Goal: Transaction & Acquisition: Subscribe to service/newsletter

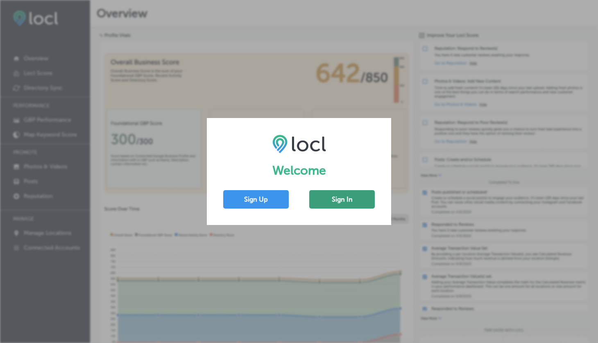
click at [334, 199] on button "Sign In" at bounding box center [342, 199] width 66 height 18
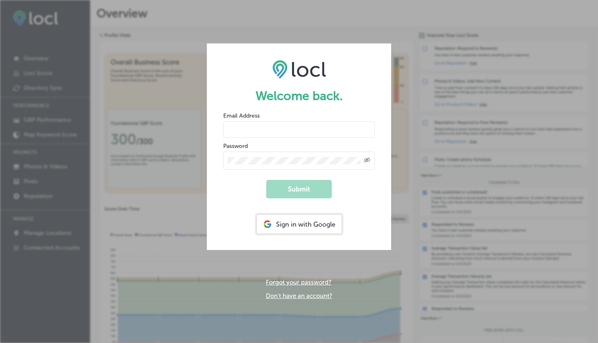
type input "[EMAIL_ADDRESS][DOMAIN_NAME]"
click at [311, 226] on div "Sign in with Google" at bounding box center [299, 224] width 85 height 19
type input "[EMAIL_ADDRESS][DOMAIN_NAME]"
click at [257, 181] on form "Welcome back. Email Address cmockojacinta@gmail.com Password Created with Sketc…" at bounding box center [299, 146] width 184 height 206
click at [300, 182] on button "Submit" at bounding box center [299, 189] width 66 height 18
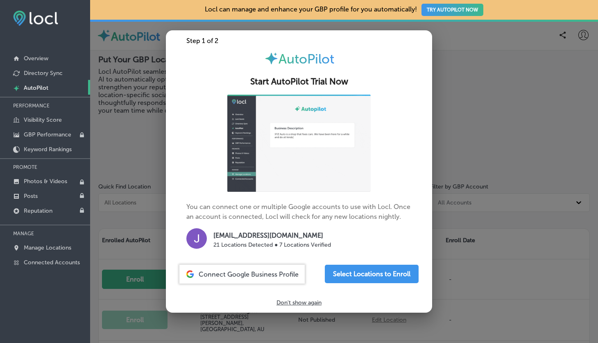
click at [272, 276] on span "Connect Google Business Profile" at bounding box center [249, 274] width 100 height 8
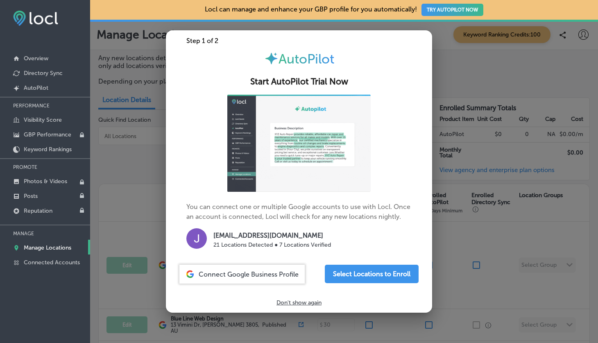
click at [301, 302] on p "Don't show again" at bounding box center [299, 302] width 45 height 7
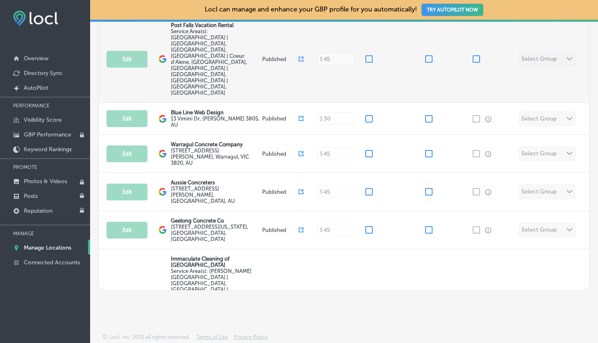
scroll to position [207, 0]
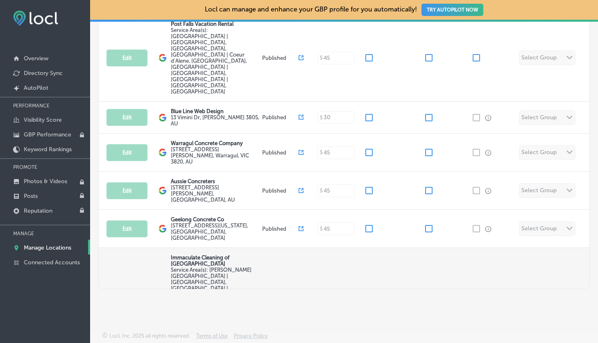
scroll to position [10, 0]
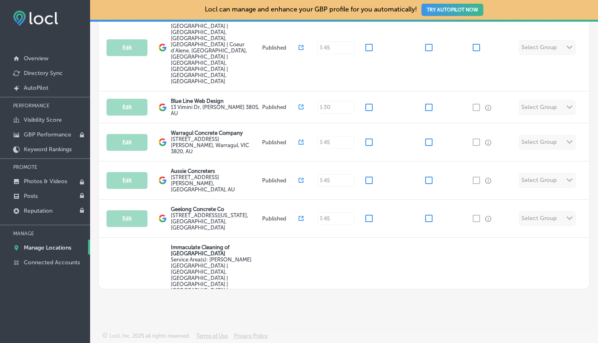
click at [61, 246] on p "Manage Locations" at bounding box center [48, 247] width 48 height 7
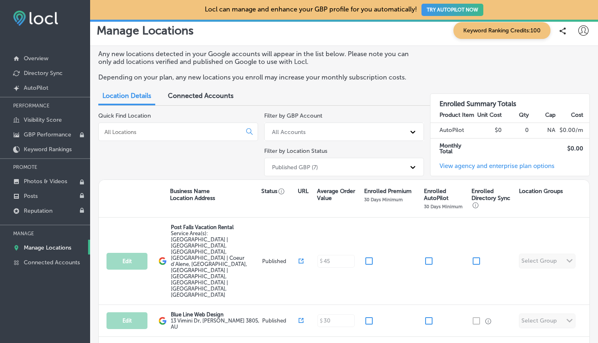
scroll to position [0, 0]
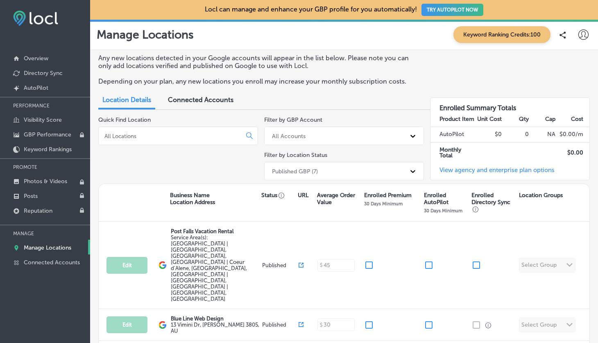
click at [200, 102] on span "Connected Accounts" at bounding box center [201, 100] width 66 height 8
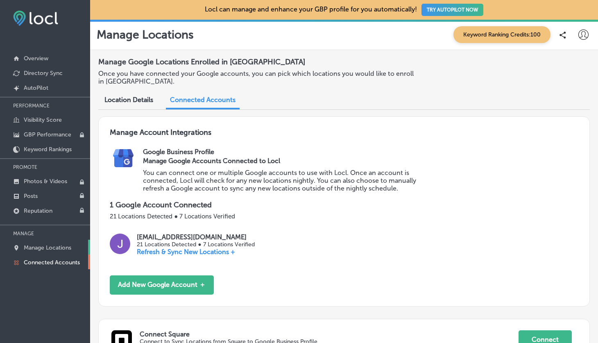
click at [57, 247] on p "Manage Locations" at bounding box center [48, 247] width 48 height 7
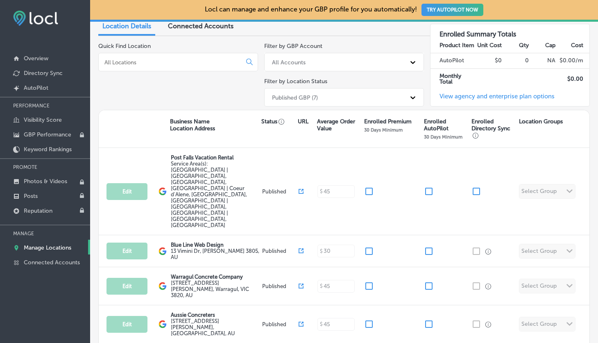
scroll to position [82, 0]
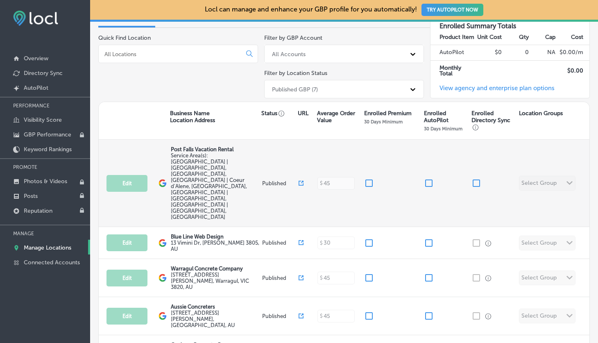
click at [194, 158] on span "Service Area(s): [GEOGRAPHIC_DATA] | [GEOGRAPHIC_DATA], [GEOGRAPHIC_DATA], [GEO…" at bounding box center [209, 186] width 76 height 68
click at [558, 164] on div "Edit This location is not published yet. Post Falls Vacation Rental Service Are…" at bounding box center [344, 183] width 491 height 87
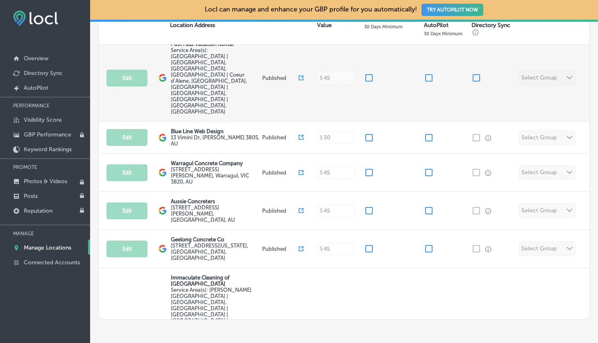
scroll to position [207, 0]
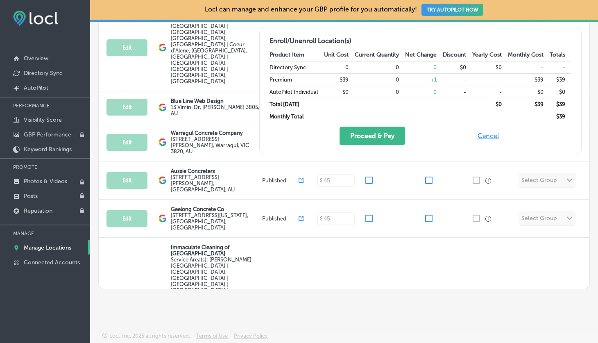
checkbox input "false"
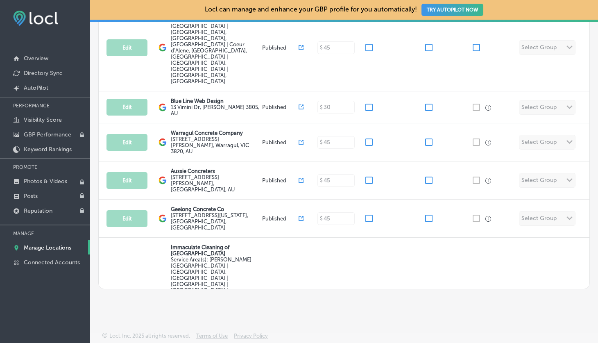
checkbox input "false"
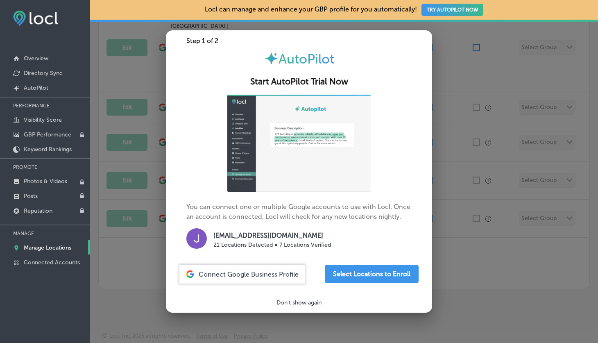
click at [273, 270] on span "Connect Google Business Profile" at bounding box center [249, 274] width 100 height 8
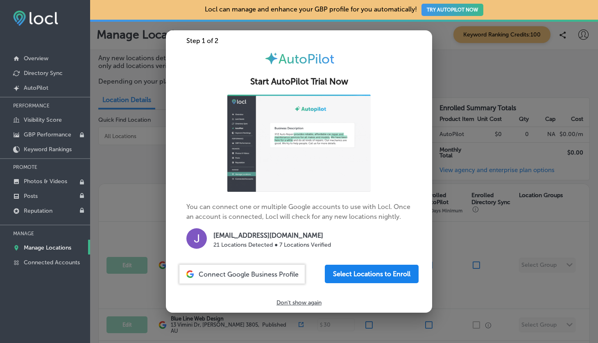
click at [377, 267] on button "Select Locations to Enroll" at bounding box center [372, 274] width 94 height 18
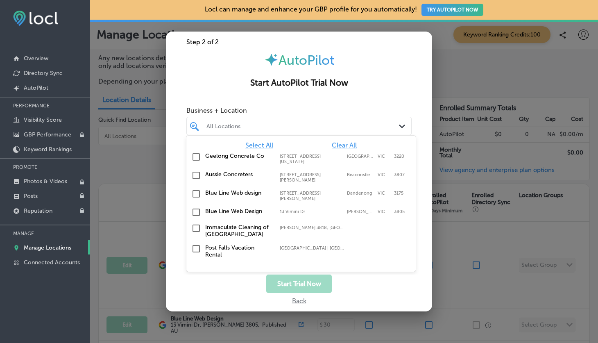
click at [334, 130] on div at bounding box center [290, 125] width 168 height 11
click at [197, 189] on input "checkbox" at bounding box center [196, 194] width 10 height 10
click at [200, 207] on input "checkbox" at bounding box center [196, 212] width 10 height 10
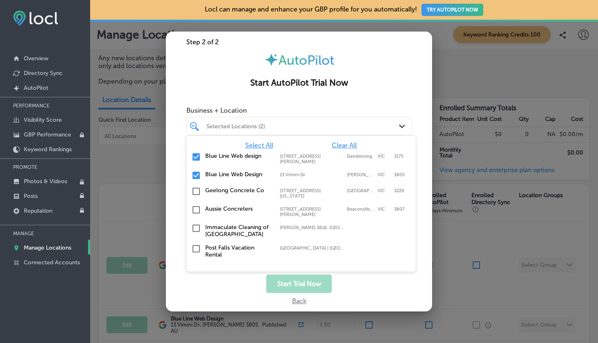
click at [198, 190] on input "checkbox" at bounding box center [196, 191] width 10 height 10
click at [197, 205] on input "checkbox" at bounding box center [196, 210] width 10 height 10
click at [195, 207] on input "checkbox" at bounding box center [196, 212] width 10 height 10
click at [195, 189] on input "checkbox" at bounding box center [196, 194] width 10 height 10
click at [194, 173] on input "checkbox" at bounding box center [196, 175] width 10 height 10
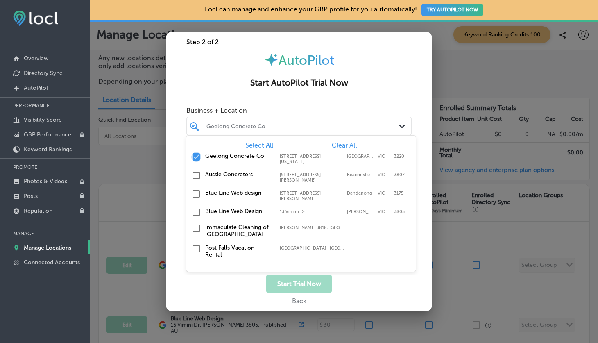
click at [195, 157] on input "checkbox" at bounding box center [196, 157] width 10 height 10
click at [189, 187] on div "Blue Line Web design 46 Scott St, Dandenong, VIC, 3175 46 Scott St Dandenong VI…" at bounding box center [300, 195] width 229 height 18
click at [195, 189] on input "checkbox" at bounding box center [196, 194] width 10 height 10
click at [195, 155] on input "checkbox" at bounding box center [196, 157] width 10 height 10
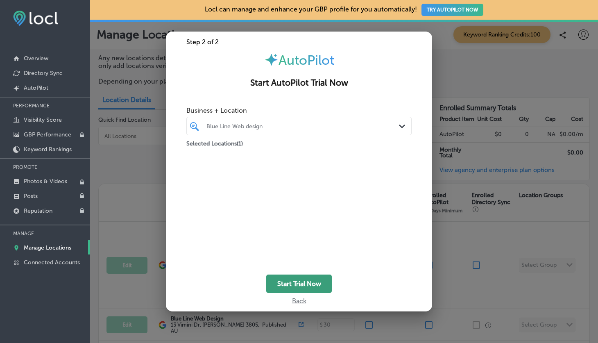
click at [299, 285] on button "Start Trial Now" at bounding box center [299, 283] width 66 height 18
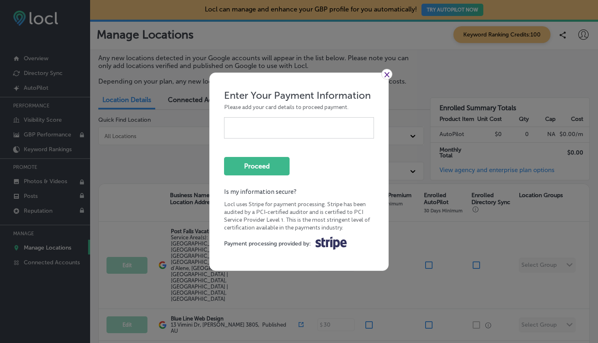
click at [384, 75] on link "×" at bounding box center [386, 74] width 11 height 11
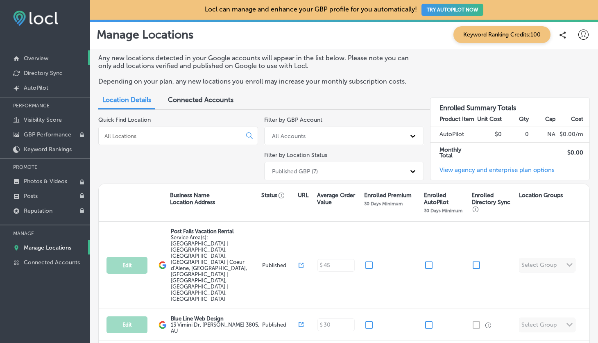
click at [48, 60] on p "Overview" at bounding box center [36, 58] width 25 height 7
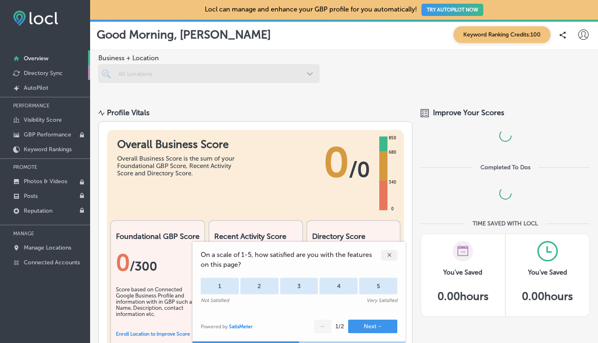
click at [44, 76] on p "Directory Sync" at bounding box center [43, 73] width 39 height 7
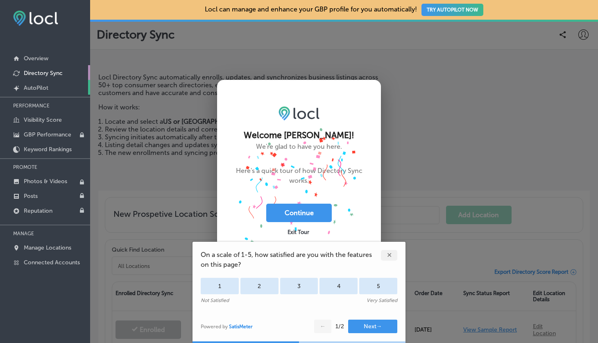
click at [40, 86] on p "AutoPilot" at bounding box center [36, 87] width 25 height 7
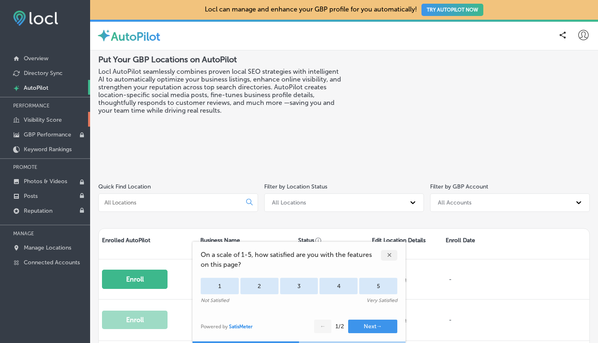
click at [41, 122] on p "Visibility Score" at bounding box center [43, 119] width 38 height 7
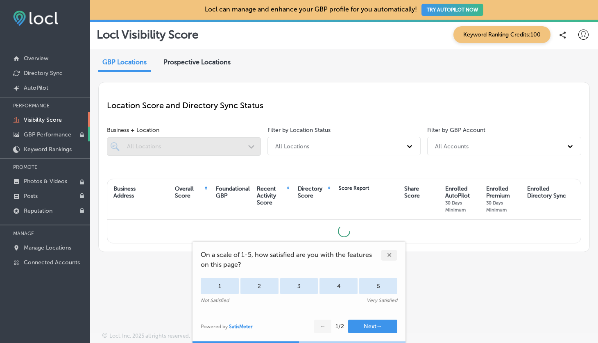
click at [42, 134] on p "GBP Performance" at bounding box center [48, 134] width 48 height 7
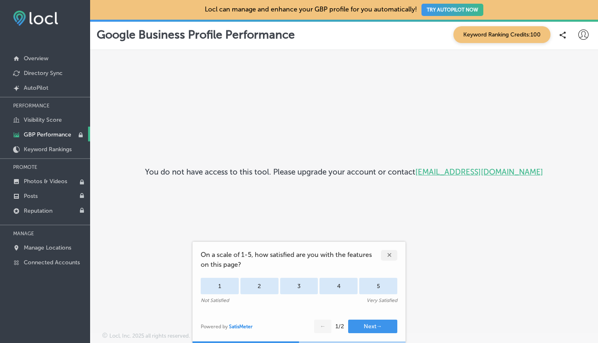
click at [397, 252] on div "✕" at bounding box center [389, 255] width 16 height 11
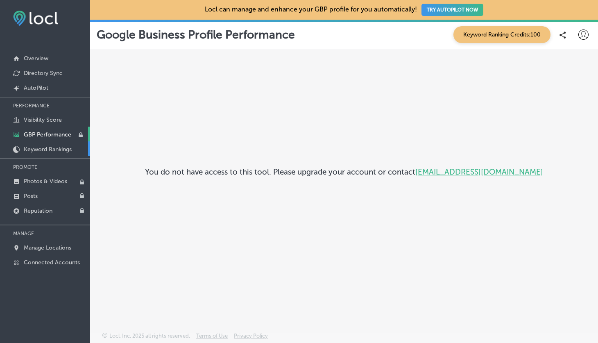
click at [66, 145] on link "Keyword Rankings" at bounding box center [45, 148] width 90 height 15
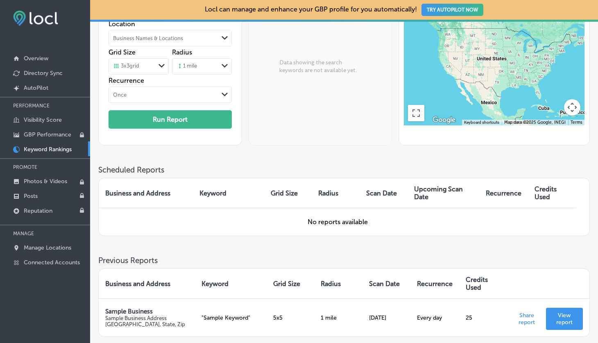
scroll to position [154, 0]
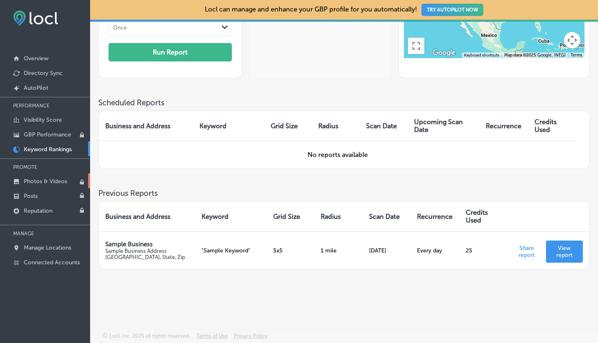
click at [61, 176] on link "Photos & Videos" at bounding box center [45, 180] width 90 height 15
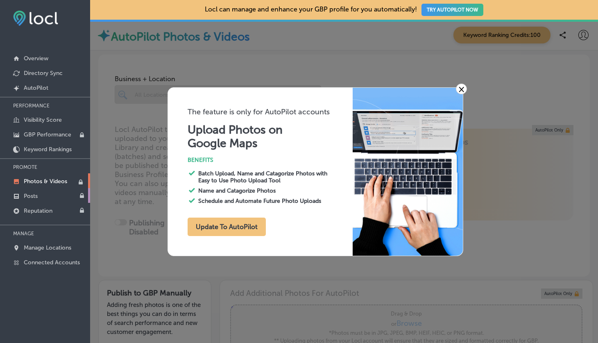
type input "0"
click at [36, 202] on link "Posts" at bounding box center [45, 195] width 90 height 15
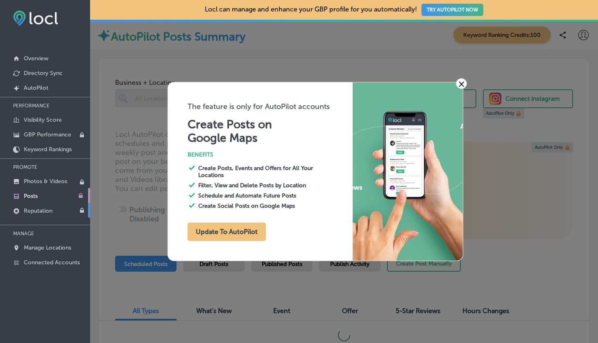
click at [34, 215] on link "Reputation" at bounding box center [45, 210] width 90 height 15
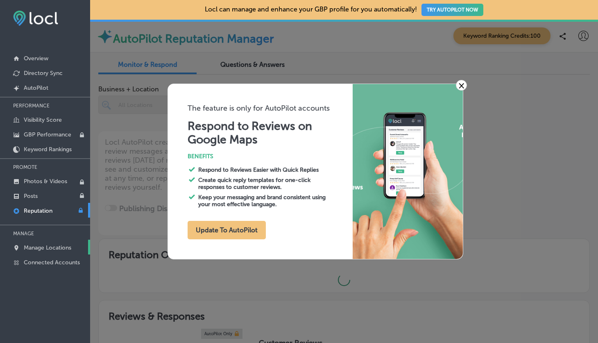
click at [45, 249] on p "Manage Locations" at bounding box center [48, 247] width 48 height 7
type textarea "x"
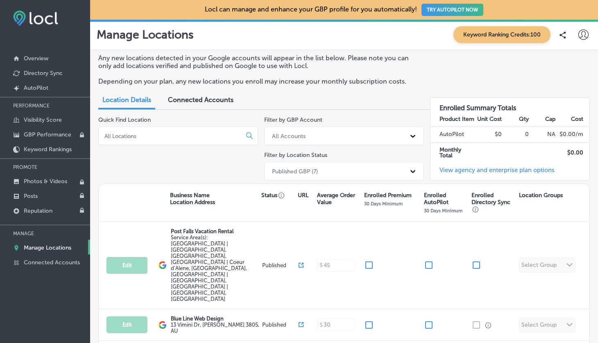
click at [203, 135] on input at bounding box center [172, 135] width 136 height 7
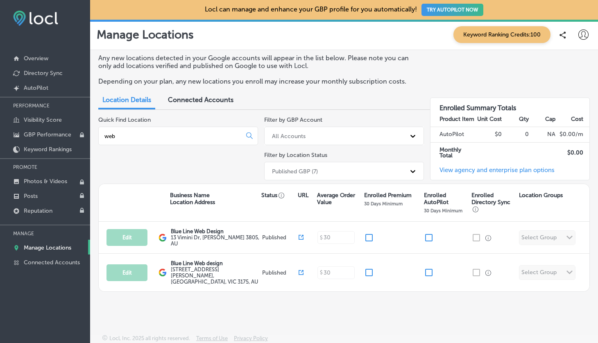
type input "web"
click at [586, 32] on icon at bounding box center [583, 34] width 10 height 10
click at [243, 166] on div at bounding box center [299, 171] width 598 height 343
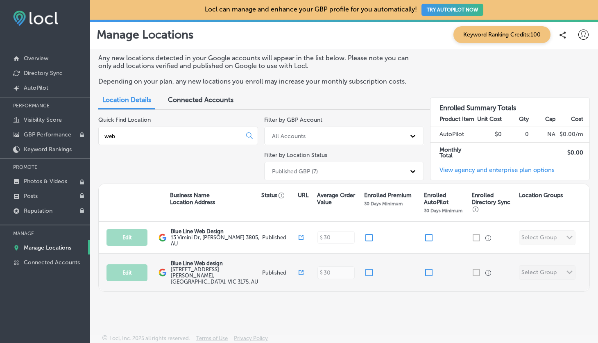
click at [553, 268] on div "Edit This location is not published yet. Blue Line Web design 46 Scott St , Dan…" at bounding box center [344, 273] width 491 height 38
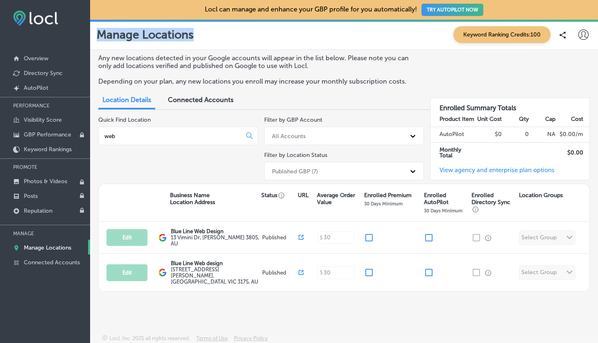
drag, startPoint x: 98, startPoint y: 33, endPoint x: 220, endPoint y: 72, distance: 128.6
click at [193, 36] on p "Manage Locations" at bounding box center [145, 35] width 97 height 14
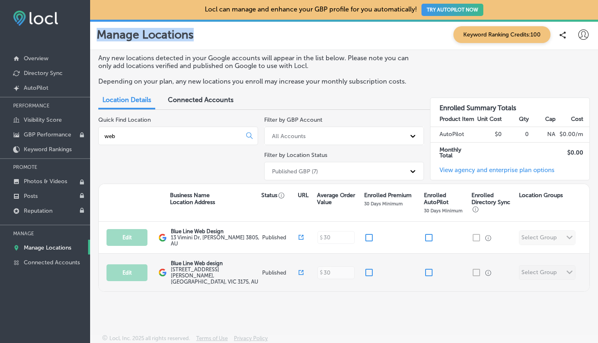
click at [302, 270] on icon at bounding box center [302, 271] width 3 height 3
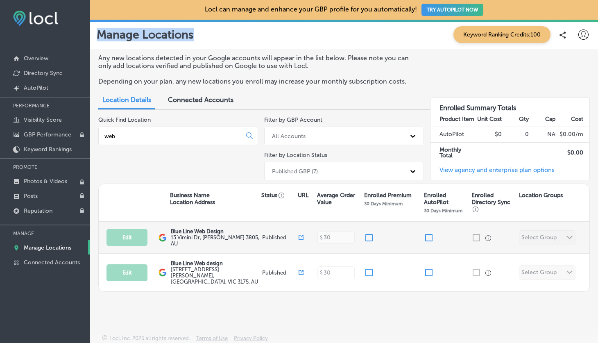
click at [163, 238] on img at bounding box center [163, 237] width 8 height 8
click at [178, 240] on label "13 Vimini Dr , Narre Warren, VIC 3805, AU" at bounding box center [215, 240] width 89 height 12
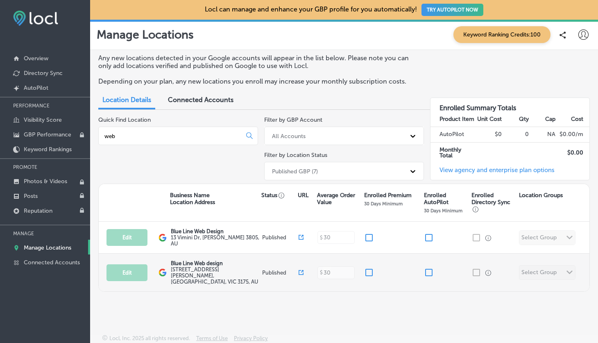
click at [183, 267] on label "46 Scott St , Dandenong, VIC 3175, AU" at bounding box center [215, 275] width 89 height 18
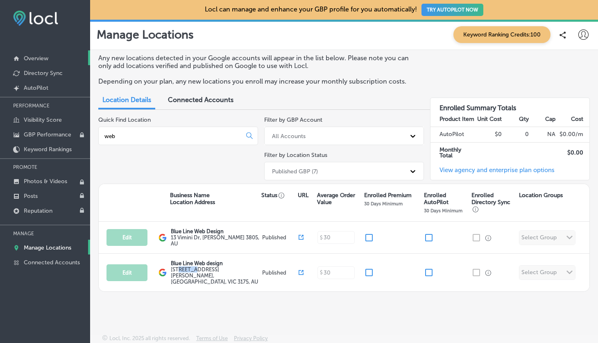
click at [43, 57] on p "Overview" at bounding box center [36, 58] width 25 height 7
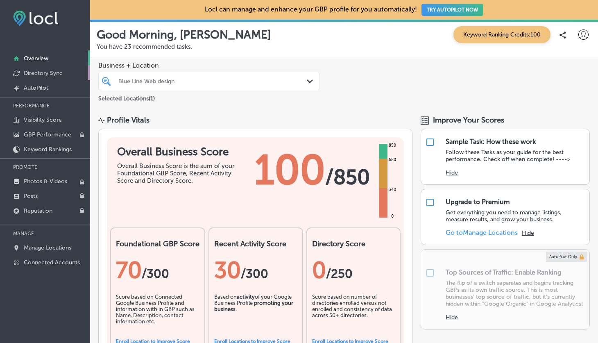
click at [42, 68] on link "Directory Sync" at bounding box center [45, 72] width 90 height 15
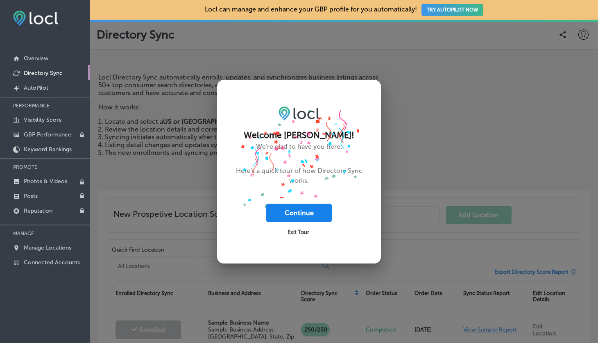
click at [317, 209] on button "Continue" at bounding box center [299, 213] width 66 height 18
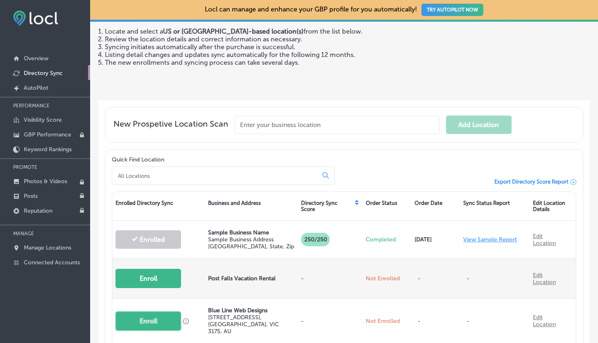
scroll to position [82, 0]
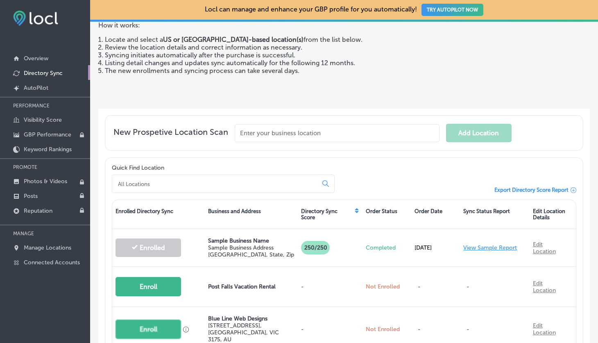
click at [323, 135] on input "text" at bounding box center [337, 133] width 205 height 18
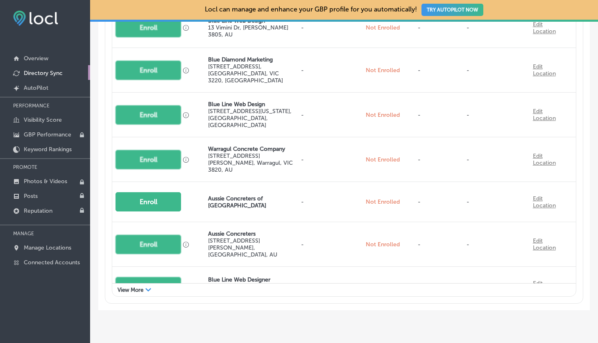
scroll to position [490, 0]
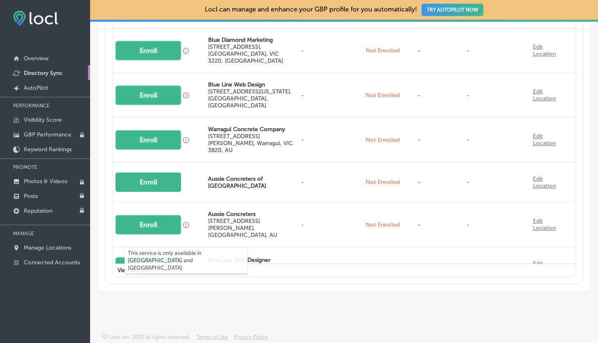
click at [148, 268] on div "This service is only available in United States and Canada" at bounding box center [186, 260] width 123 height 37
click at [129, 268] on div "This service is only available in United States and Canada" at bounding box center [186, 260] width 123 height 37
click at [141, 270] on span "View More" at bounding box center [131, 270] width 26 height 6
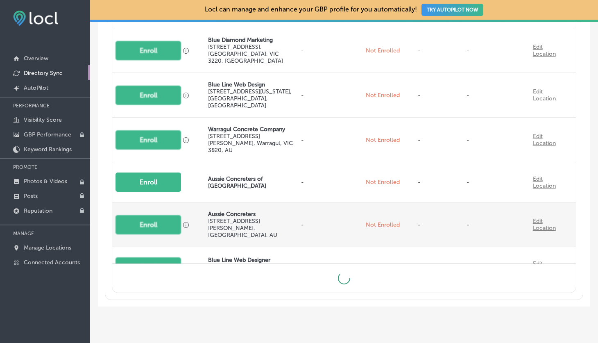
scroll to position [477, 0]
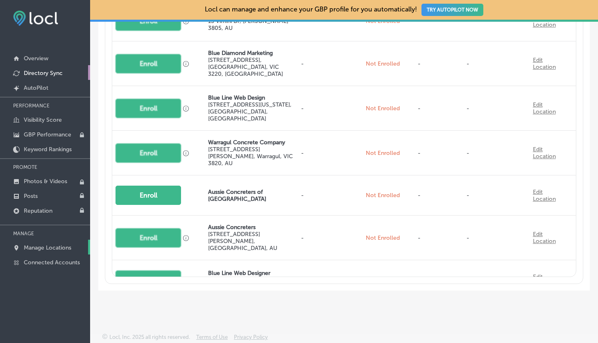
click at [61, 249] on p "Manage Locations" at bounding box center [48, 247] width 48 height 7
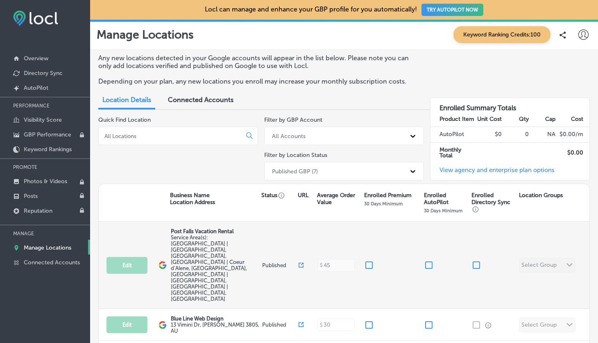
click at [165, 261] on img at bounding box center [163, 265] width 8 height 8
click at [206, 239] on span "Service Area(s): [GEOGRAPHIC_DATA] | [GEOGRAPHIC_DATA], [GEOGRAPHIC_DATA], [GEO…" at bounding box center [209, 268] width 76 height 68
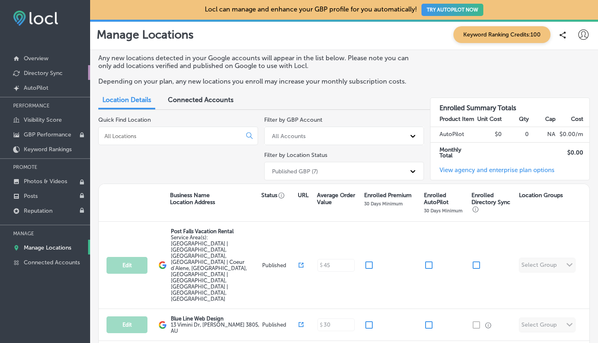
click at [45, 70] on p "Directory Sync" at bounding box center [43, 73] width 39 height 7
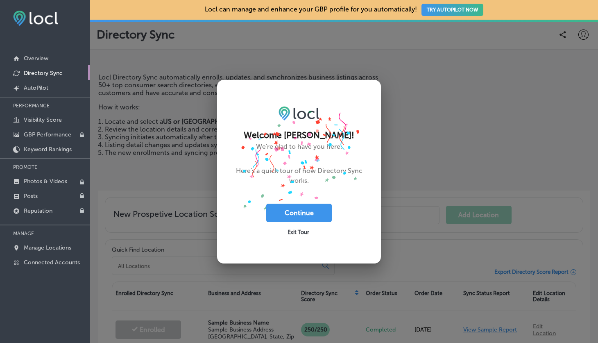
click at [308, 229] on span "Exit Tour" at bounding box center [299, 232] width 22 height 6
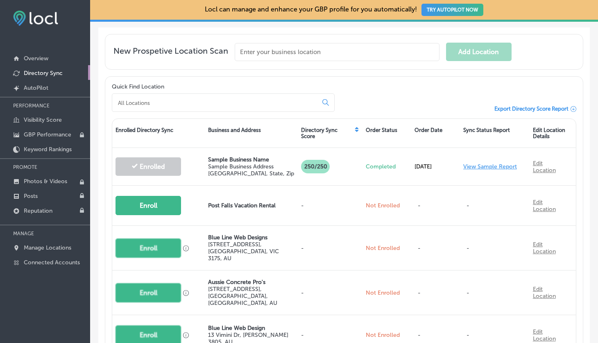
scroll to position [164, 0]
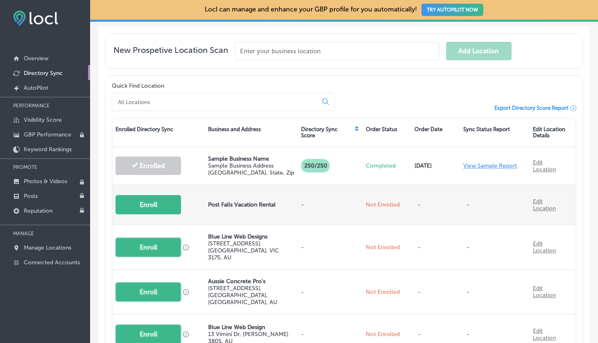
click at [235, 201] on p "Post Falls Vacation Rental" at bounding box center [251, 204] width 86 height 7
click at [158, 199] on button "Enroll" at bounding box center [149, 204] width 66 height 19
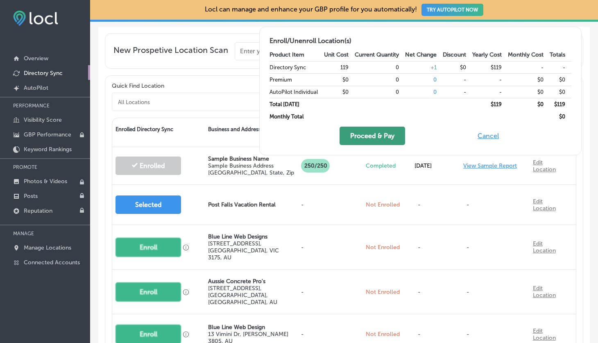
click at [367, 133] on button "Proceed & Pay" at bounding box center [373, 136] width 66 height 18
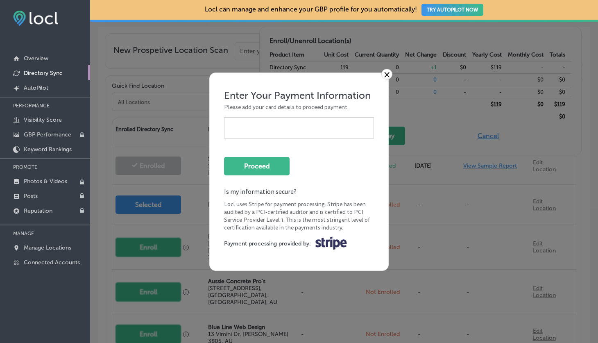
click at [388, 77] on link "×" at bounding box center [386, 74] width 11 height 11
